Goal: Task Accomplishment & Management: Use online tool/utility

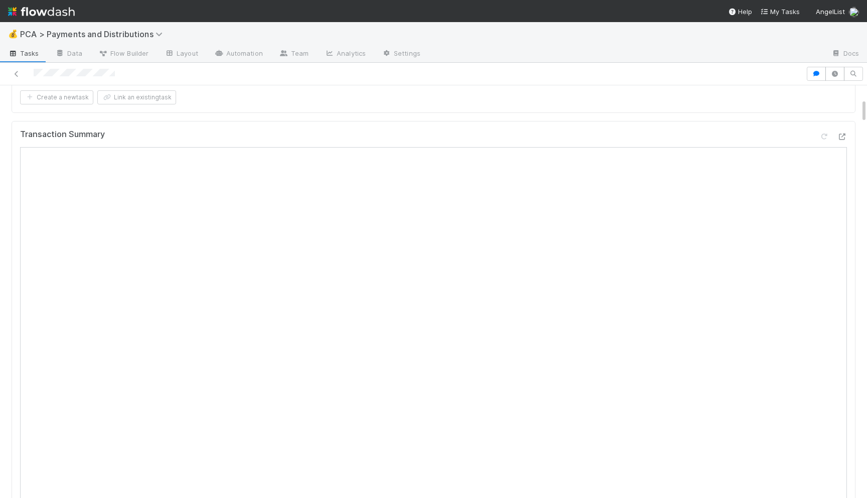
scroll to position [81, 0]
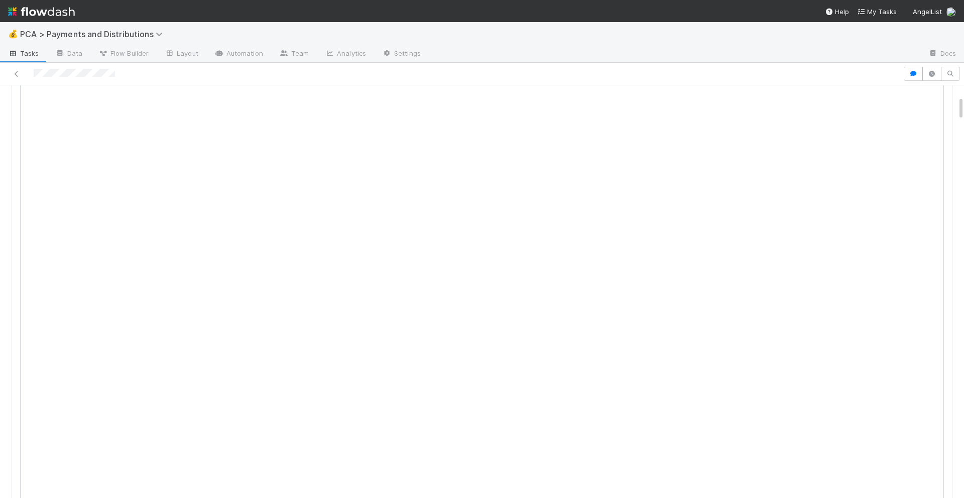
scroll to position [179, 0]
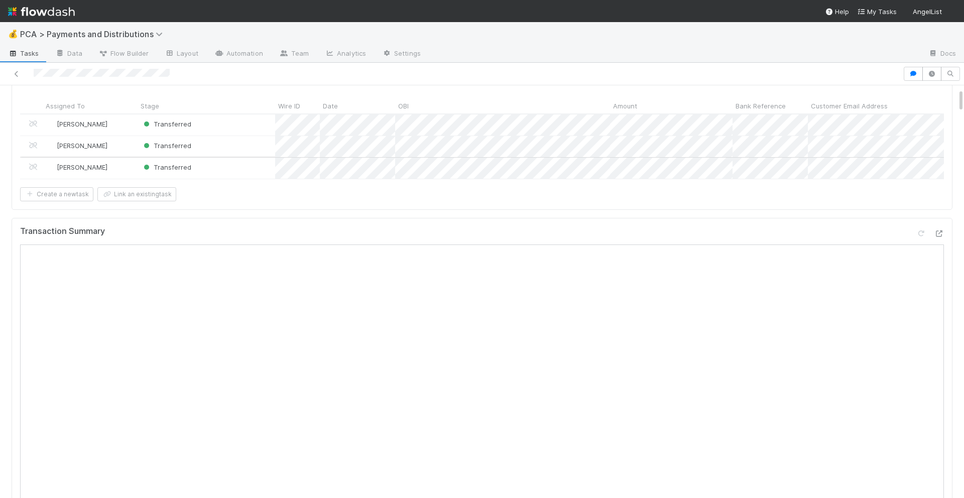
scroll to position [54, 0]
click at [938, 230] on icon at bounding box center [939, 231] width 10 height 7
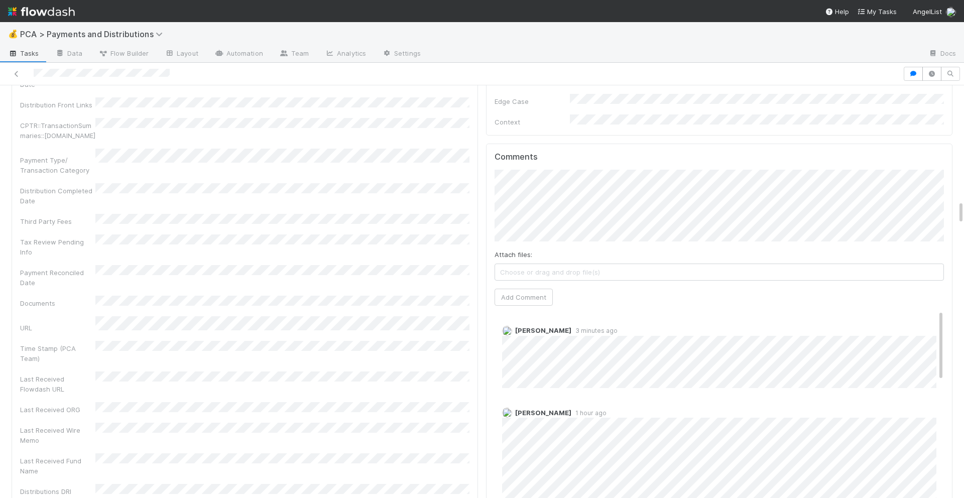
scroll to position [1918, 0]
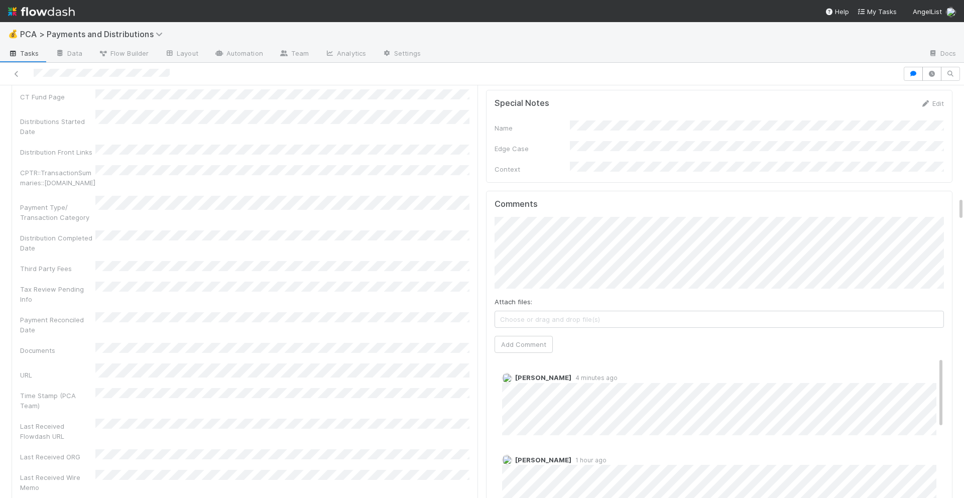
click at [510, 306] on div "Attach files: Choose or drag and drop file(s) Add Comment" at bounding box center [718, 285] width 449 height 136
click at [510, 336] on button "Add Comment" at bounding box center [523, 344] width 58 height 17
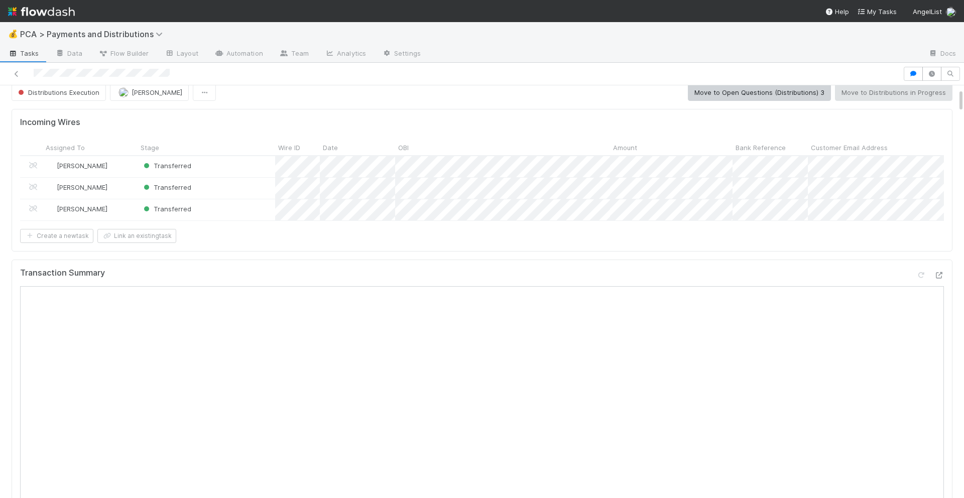
scroll to position [0, 0]
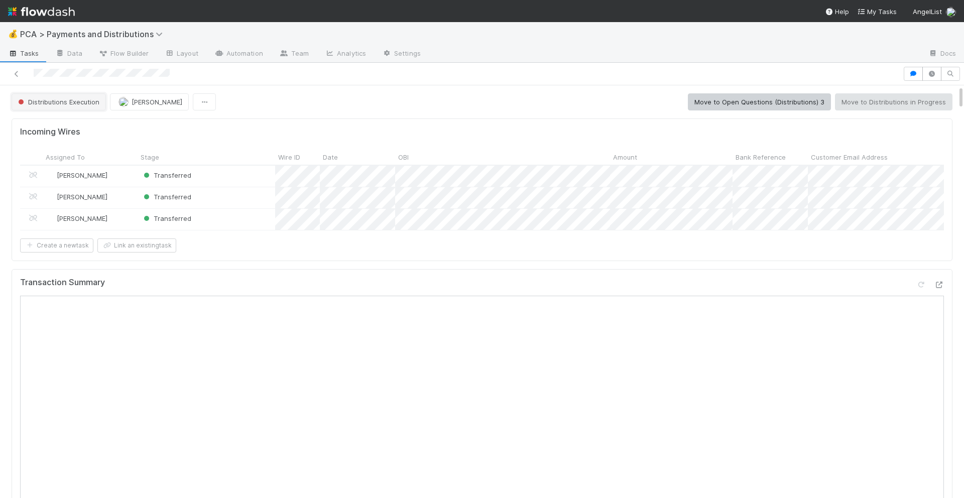
click at [77, 98] on span "Distributions Execution" at bounding box center [57, 102] width 83 height 8
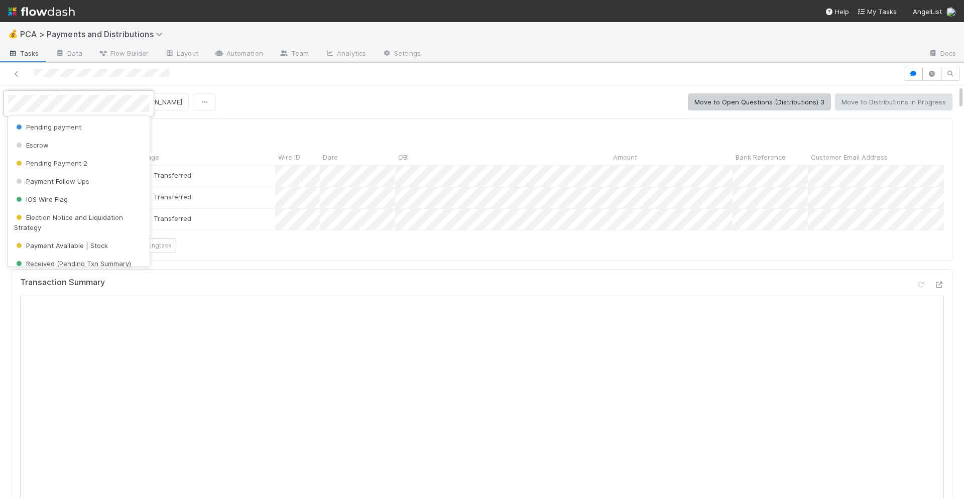
scroll to position [139, 0]
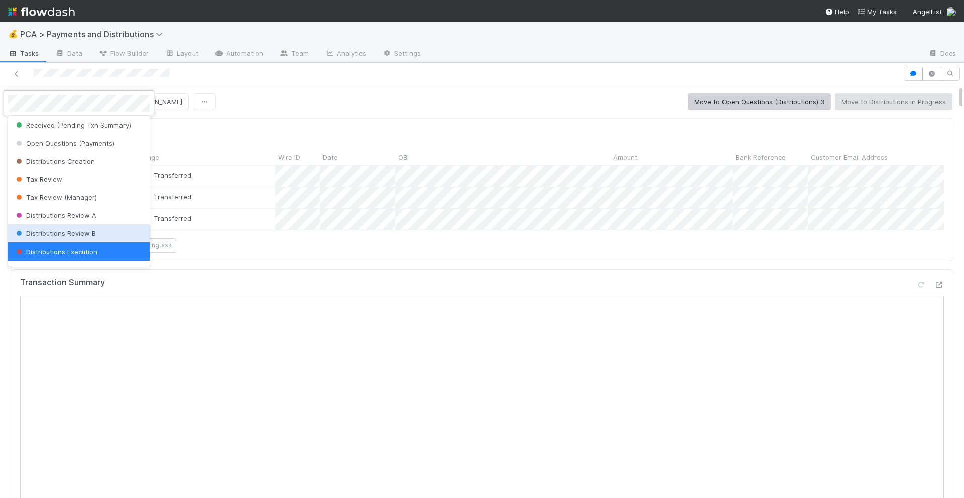
click at [60, 228] on div "Distributions Review B" at bounding box center [79, 233] width 142 height 18
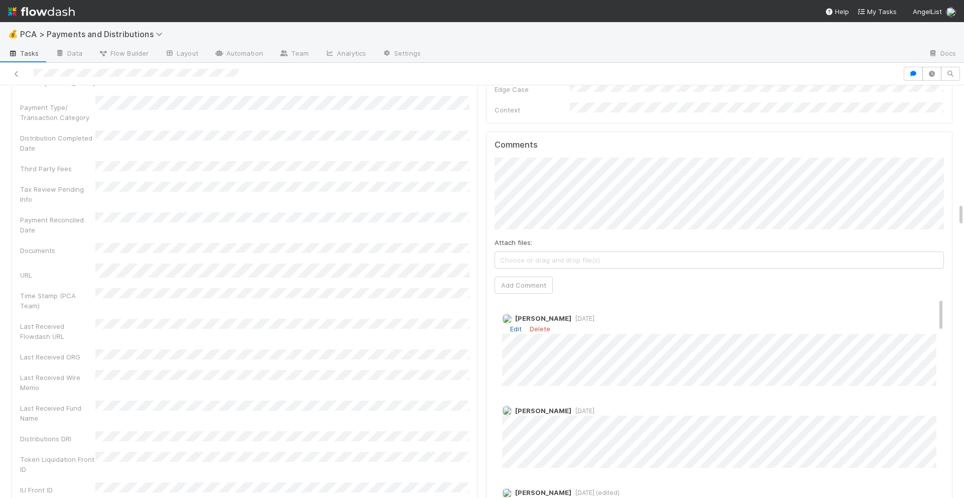
click at [519, 325] on link "Edit" at bounding box center [516, 329] width 12 height 8
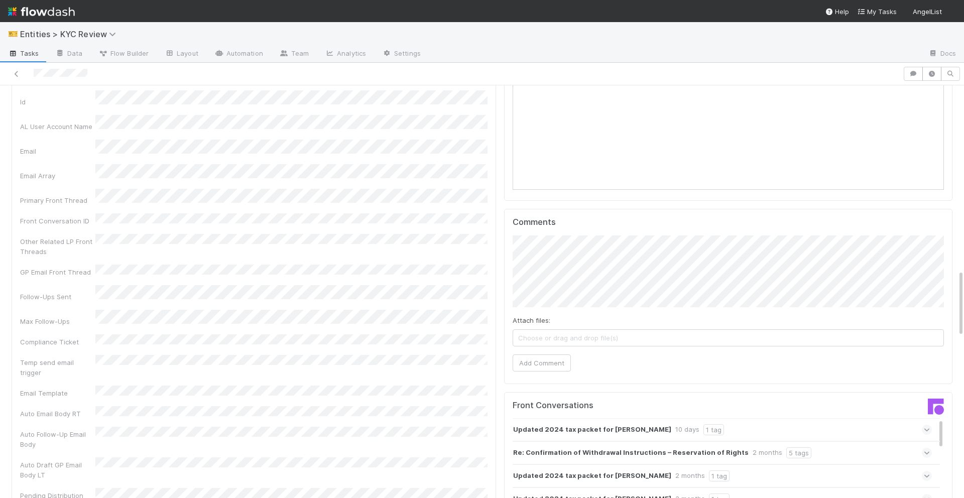
scroll to position [1142, 0]
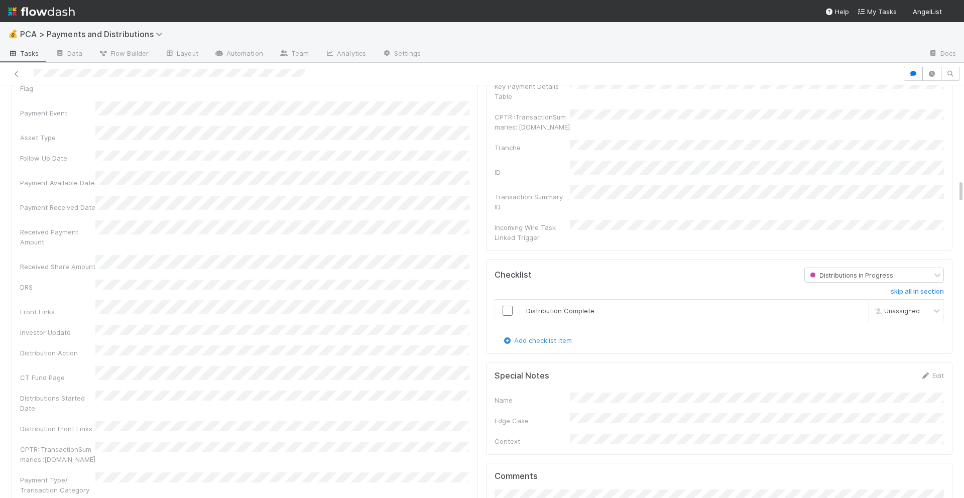
scroll to position [1669, 0]
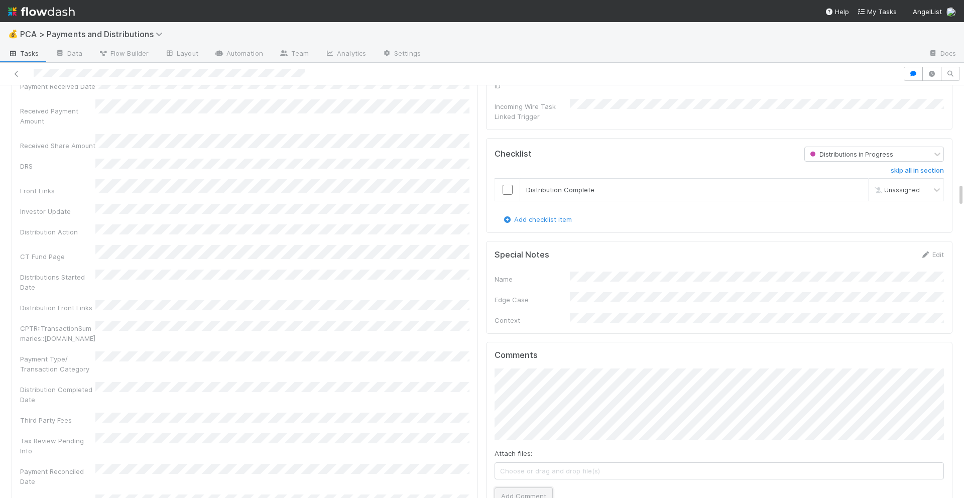
click at [514, 487] on button "Add Comment" at bounding box center [523, 495] width 58 height 17
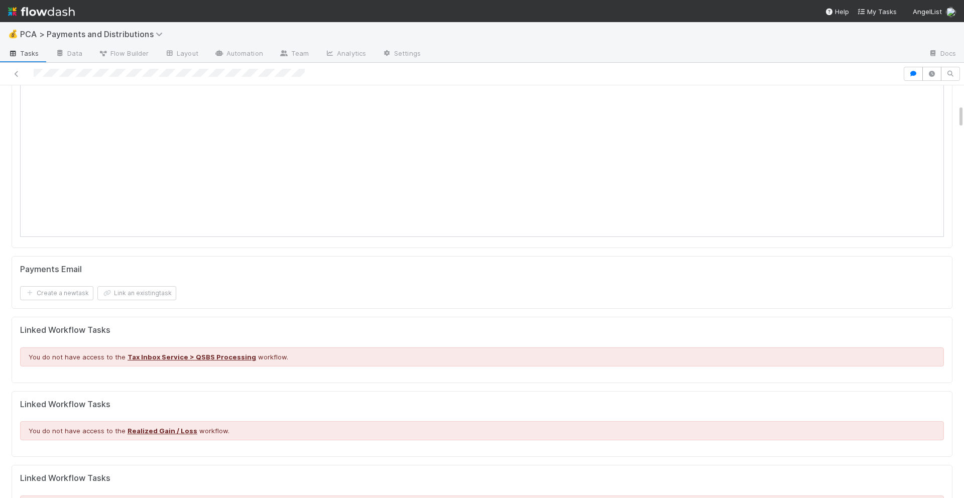
scroll to position [0, 0]
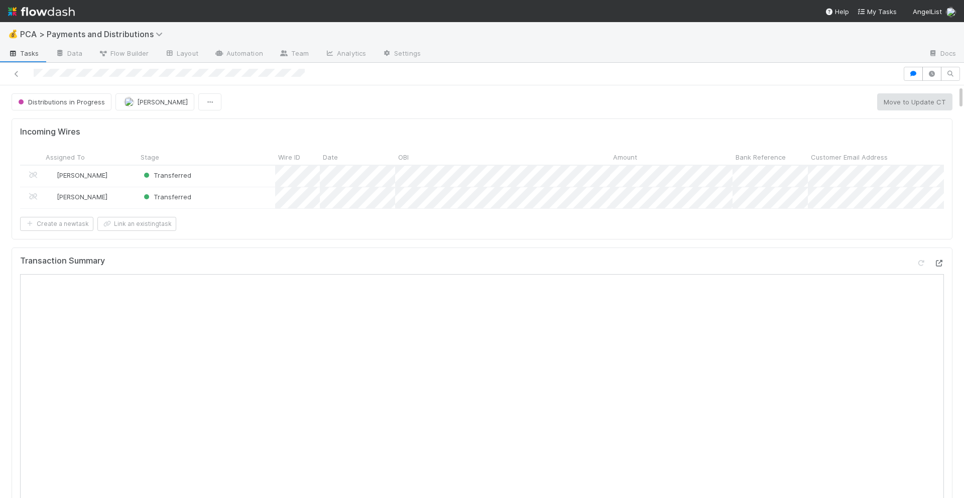
click at [938, 260] on icon at bounding box center [939, 263] width 10 height 7
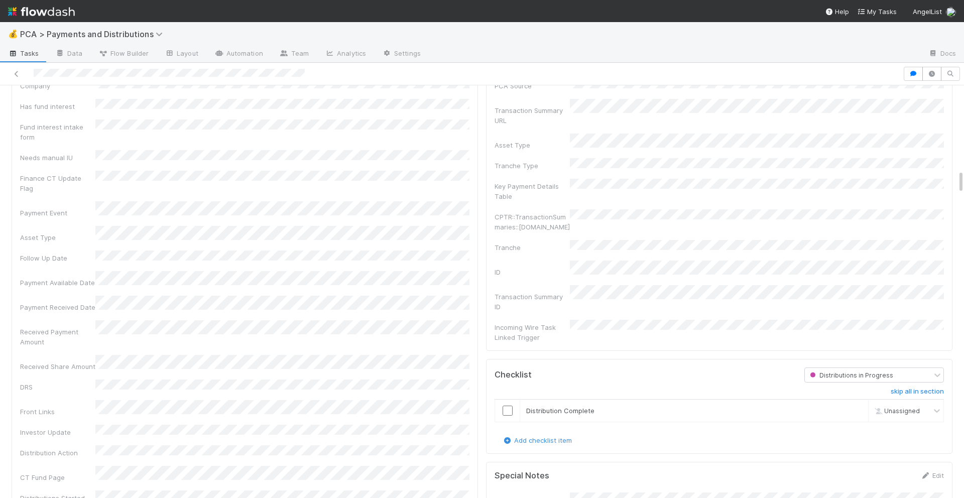
scroll to position [1443, 0]
click at [509, 410] on input "checkbox" at bounding box center [508, 415] width 10 height 10
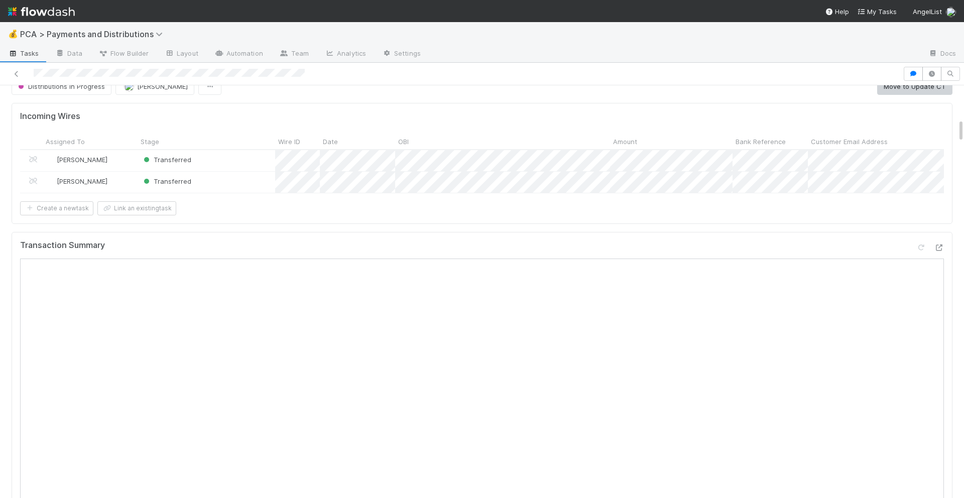
scroll to position [0, 0]
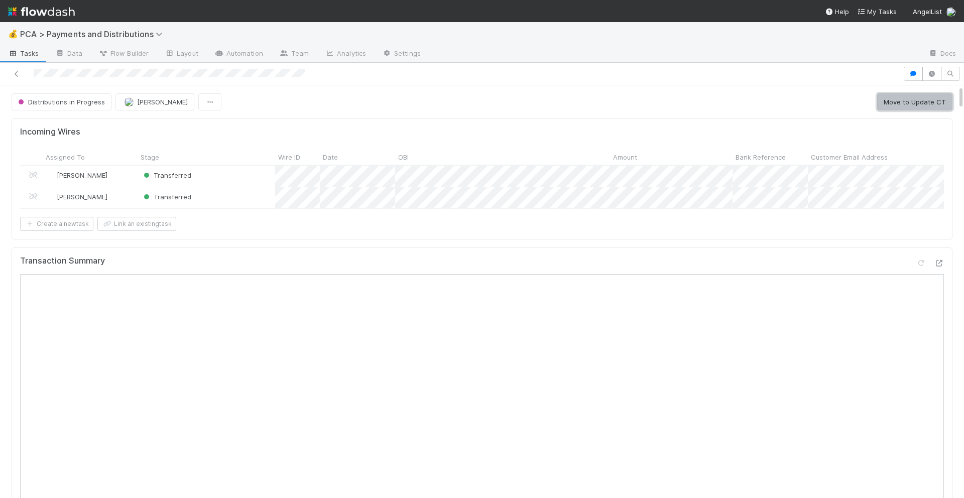
click at [907, 97] on button "Move to Update CT" at bounding box center [914, 101] width 75 height 17
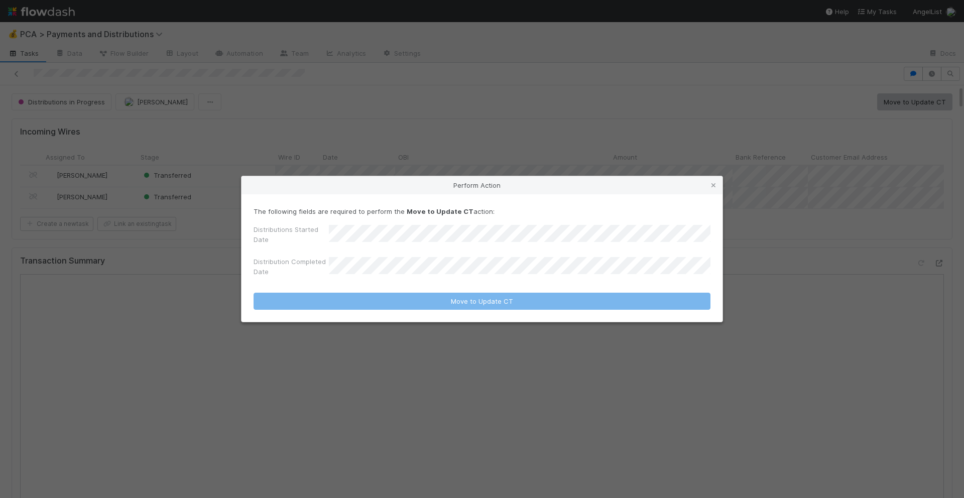
click at [546, 136] on div "Perform Action The following fields are required to perform the Move to Update …" at bounding box center [482, 249] width 964 height 498
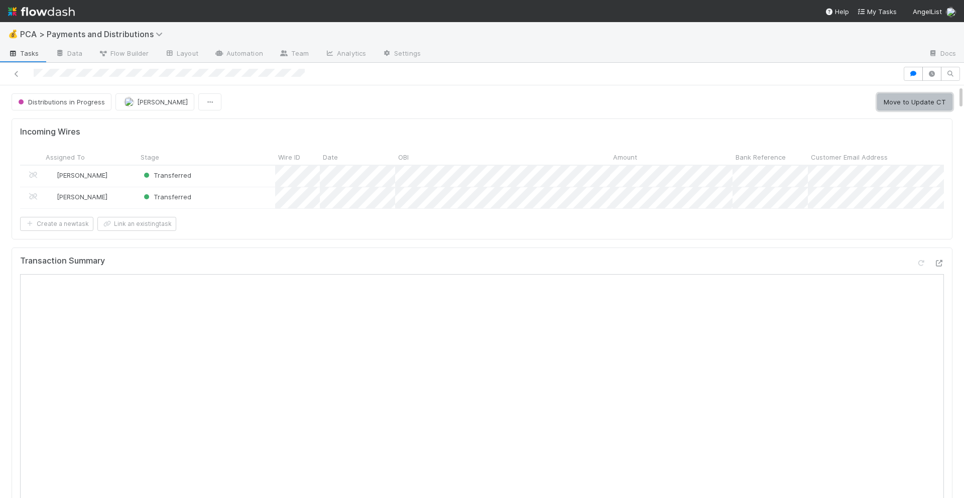
click at [914, 103] on button "Move to Update CT" at bounding box center [914, 101] width 75 height 17
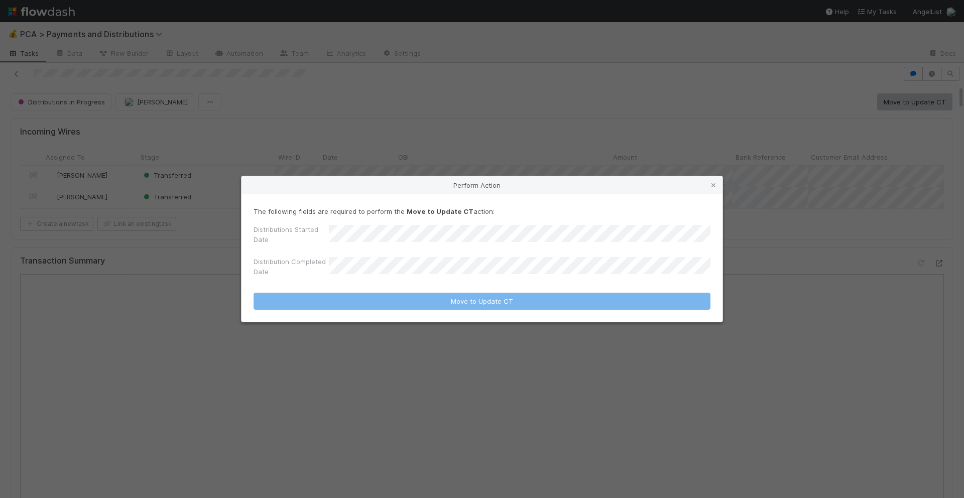
click at [458, 228] on div "Distributions Started Date" at bounding box center [482, 236] width 457 height 24
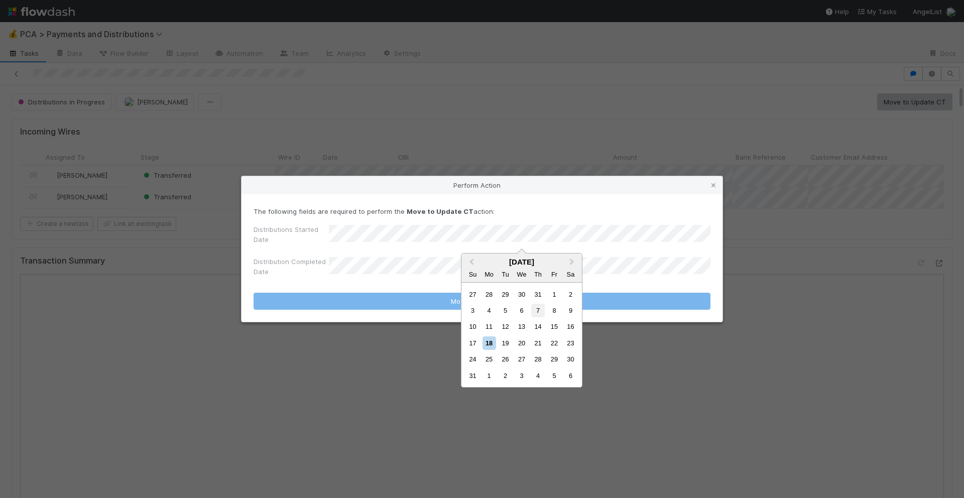
click at [541, 310] on div "7" at bounding box center [538, 311] width 14 height 14
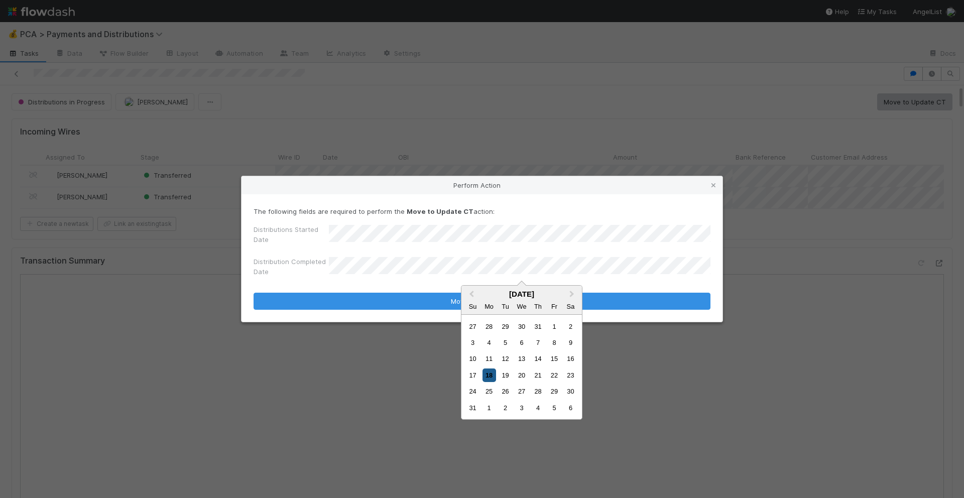
click at [482, 375] on div "18" at bounding box center [489, 375] width 14 height 14
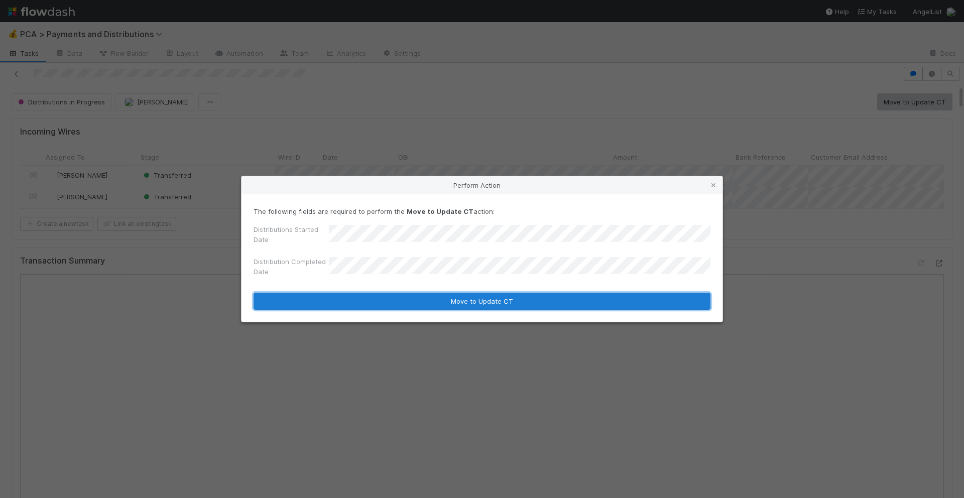
click at [493, 306] on button "Move to Update CT" at bounding box center [482, 301] width 457 height 17
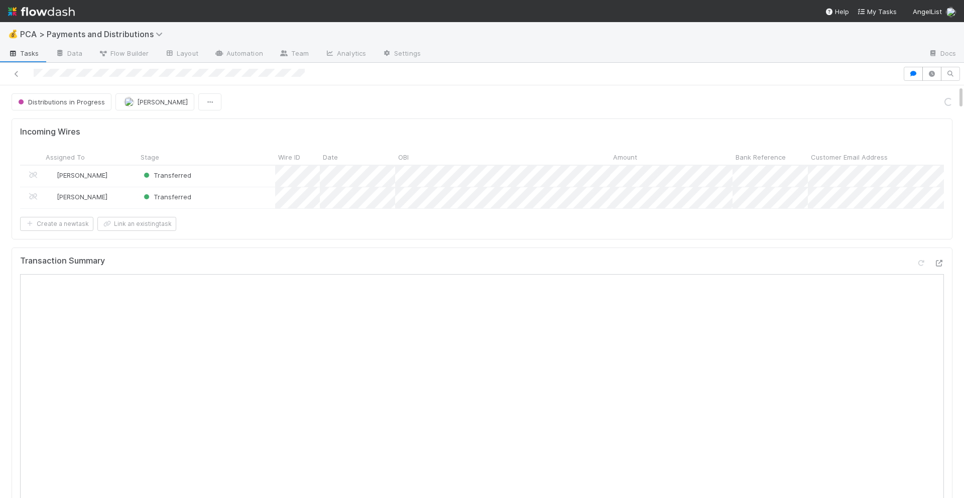
scroll to position [634, 0]
click at [898, 109] on button "Move to Completed" at bounding box center [914, 101] width 75 height 17
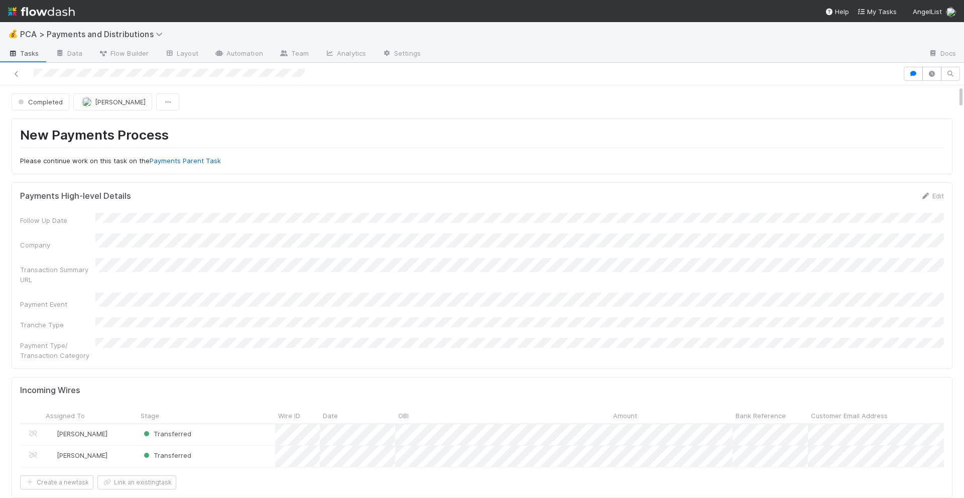
scroll to position [609, 0]
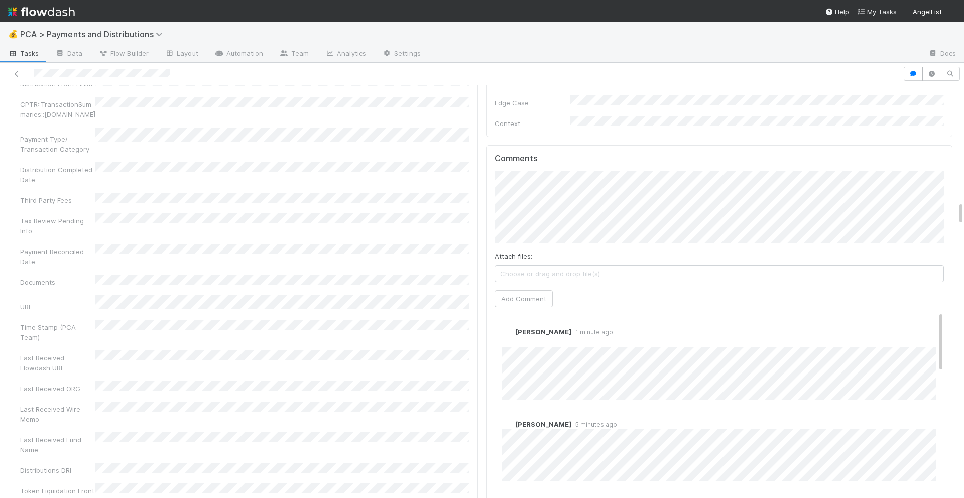
scroll to position [2002, 0]
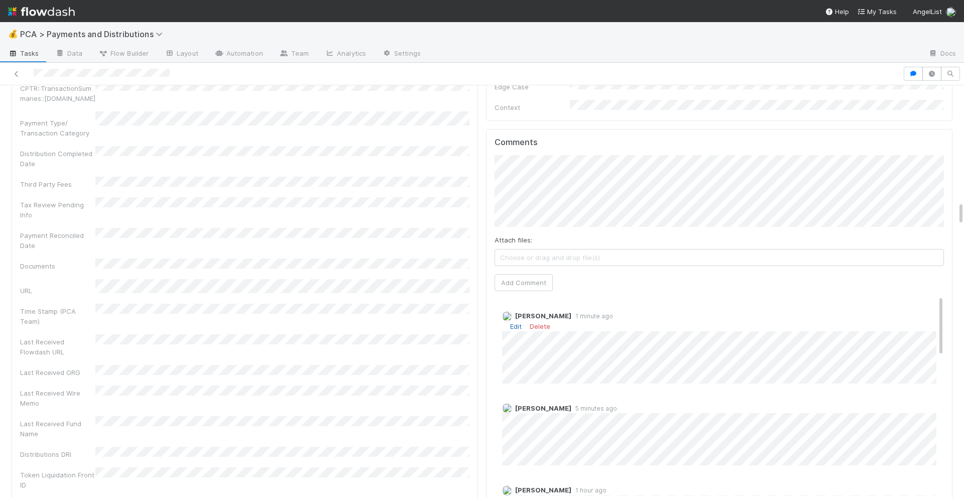
click at [517, 322] on link "Edit" at bounding box center [516, 326] width 12 height 8
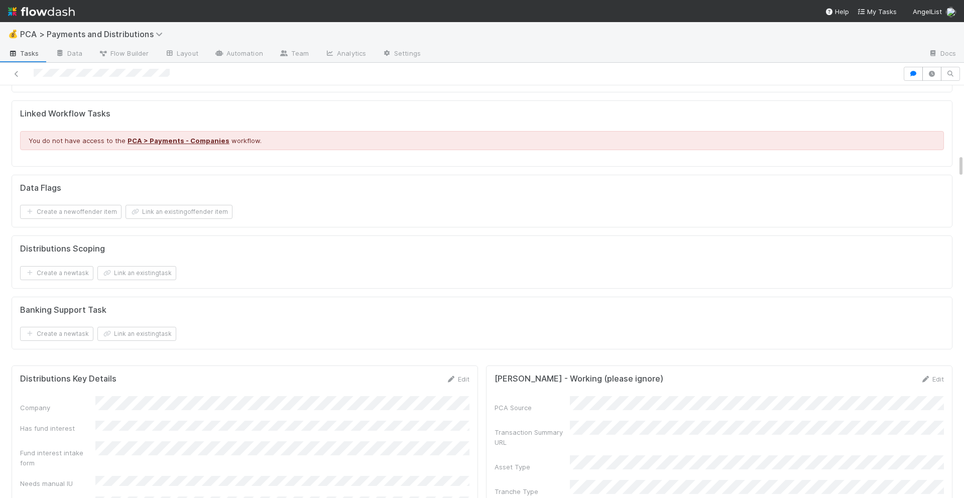
scroll to position [1184, 0]
